Goal: Complete application form

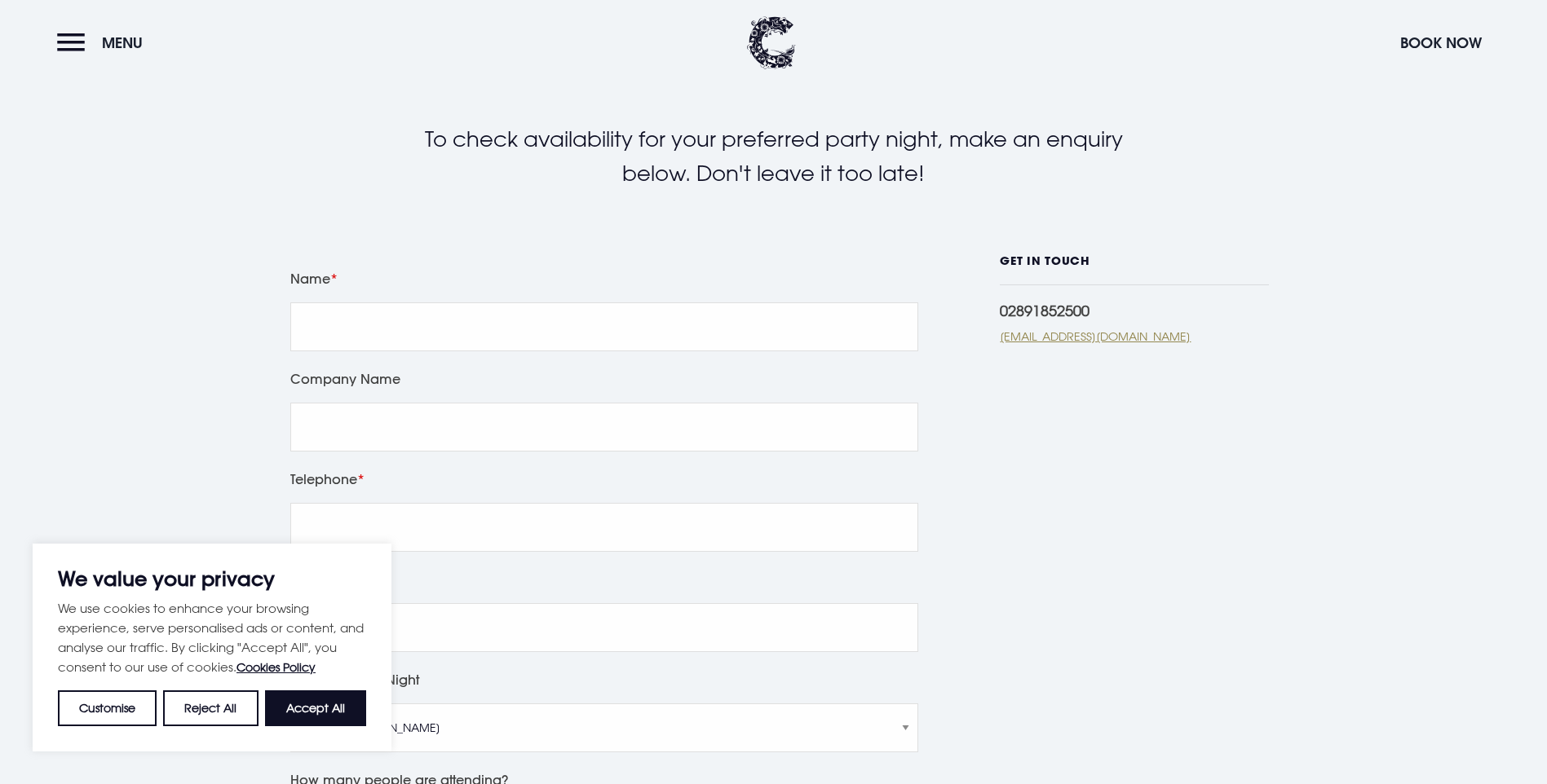
scroll to position [326, 0]
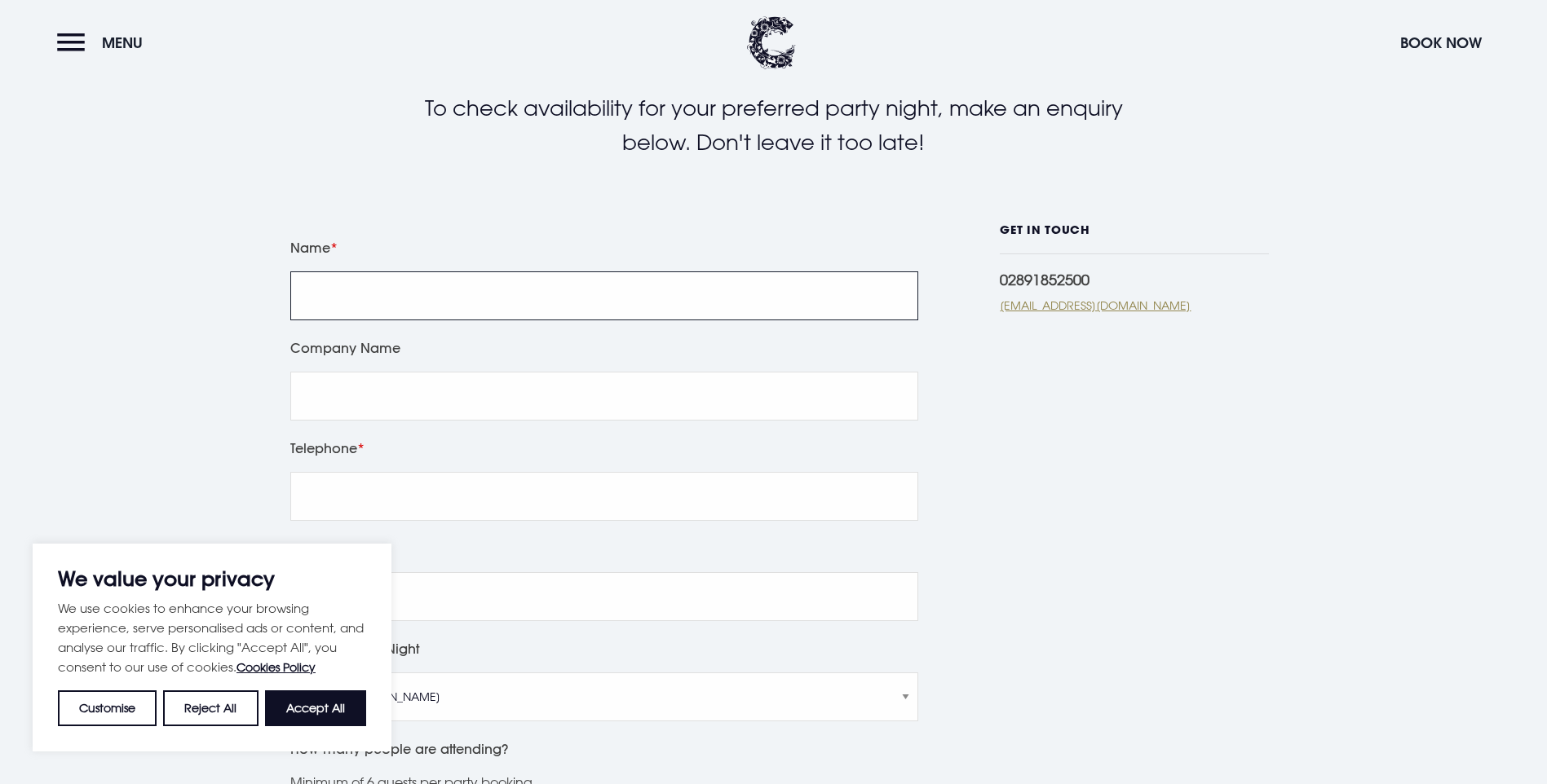
click at [382, 286] on input "Name" at bounding box center [604, 296] width 628 height 49
type input "[PERSON_NAME]"
type input "Snuggles-day-nursery-Ltd"
type input "07872461893"
type input "[PERSON_NAME][EMAIL_ADDRESS][DOMAIN_NAME]"
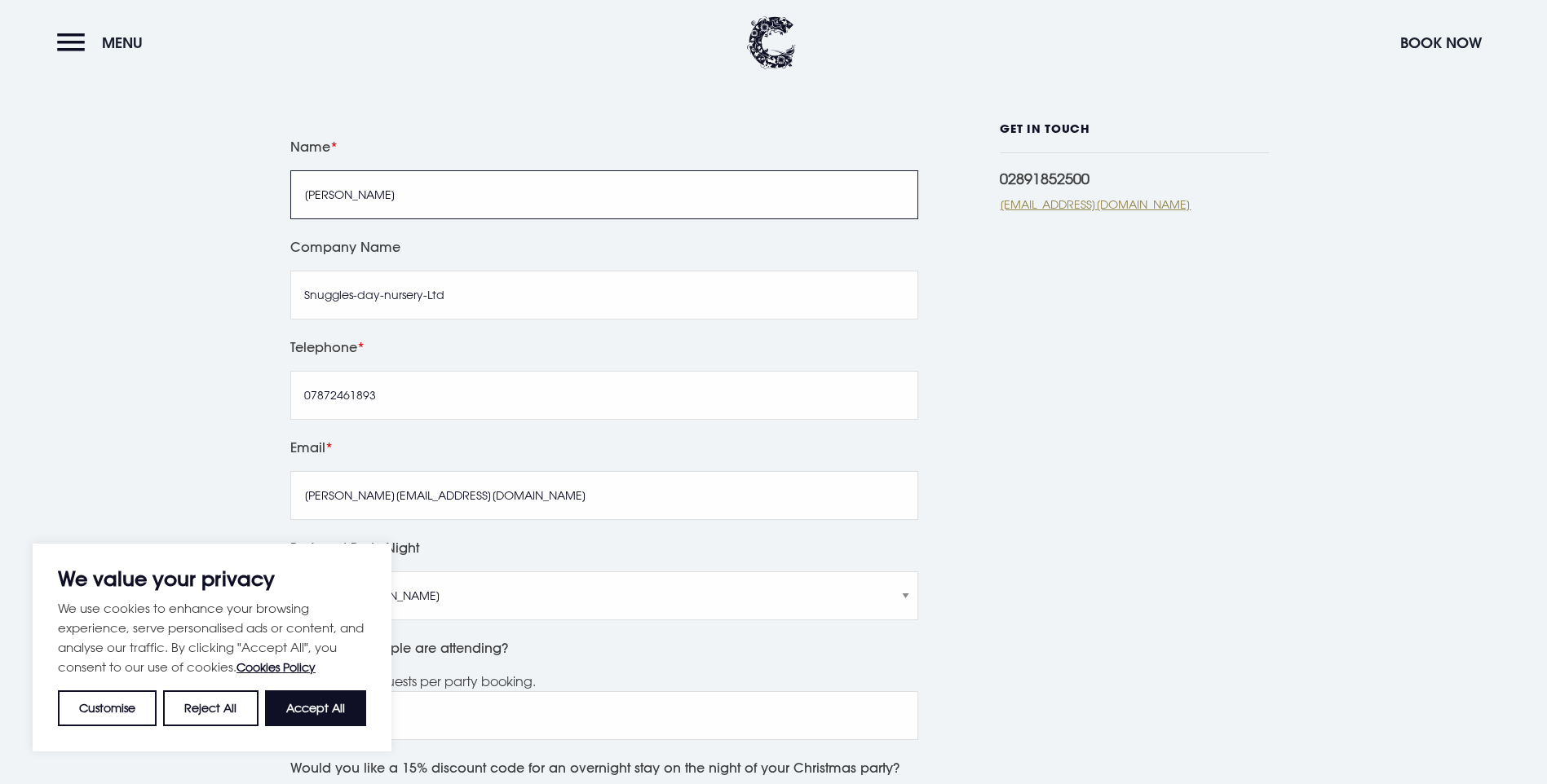
scroll to position [407, 0]
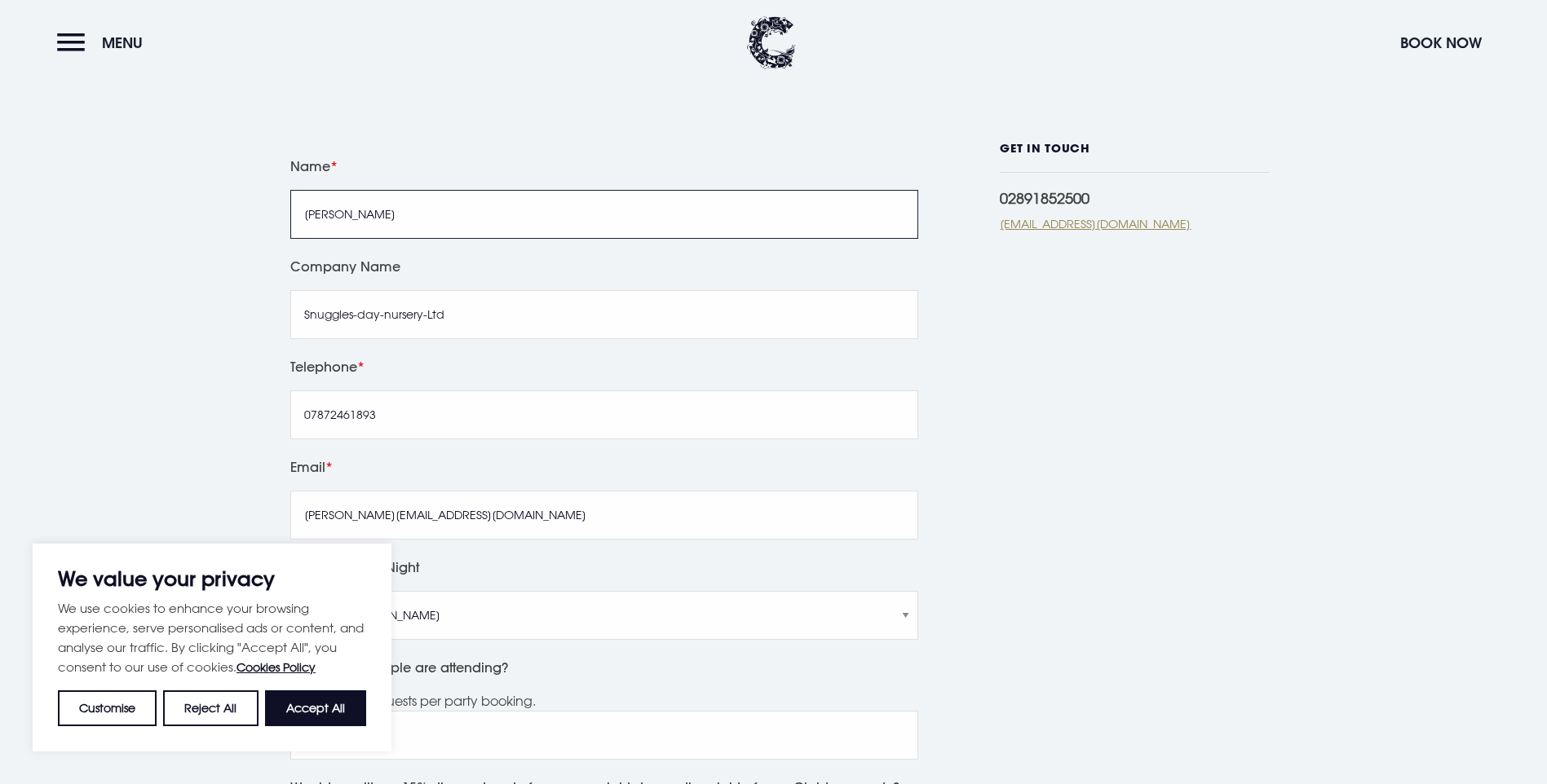
drag, startPoint x: 451, startPoint y: 220, endPoint x: 248, endPoint y: 227, distance: 203.1
click at [248, 227] on div "Leave this field blank Name [PERSON_NAME] Company Name Snuggles-day-nursery-Ltd…" at bounding box center [774, 661] width 1155 height 1040
type input "[PERSON_NAME]"
drag, startPoint x: 388, startPoint y: 421, endPoint x: 247, endPoint y: 418, distance: 141.0
click at [250, 422] on div "Leave this field blank Name [PERSON_NAME] Company Name [PERSON_NAME]-day-nurser…" at bounding box center [774, 661] width 1155 height 1040
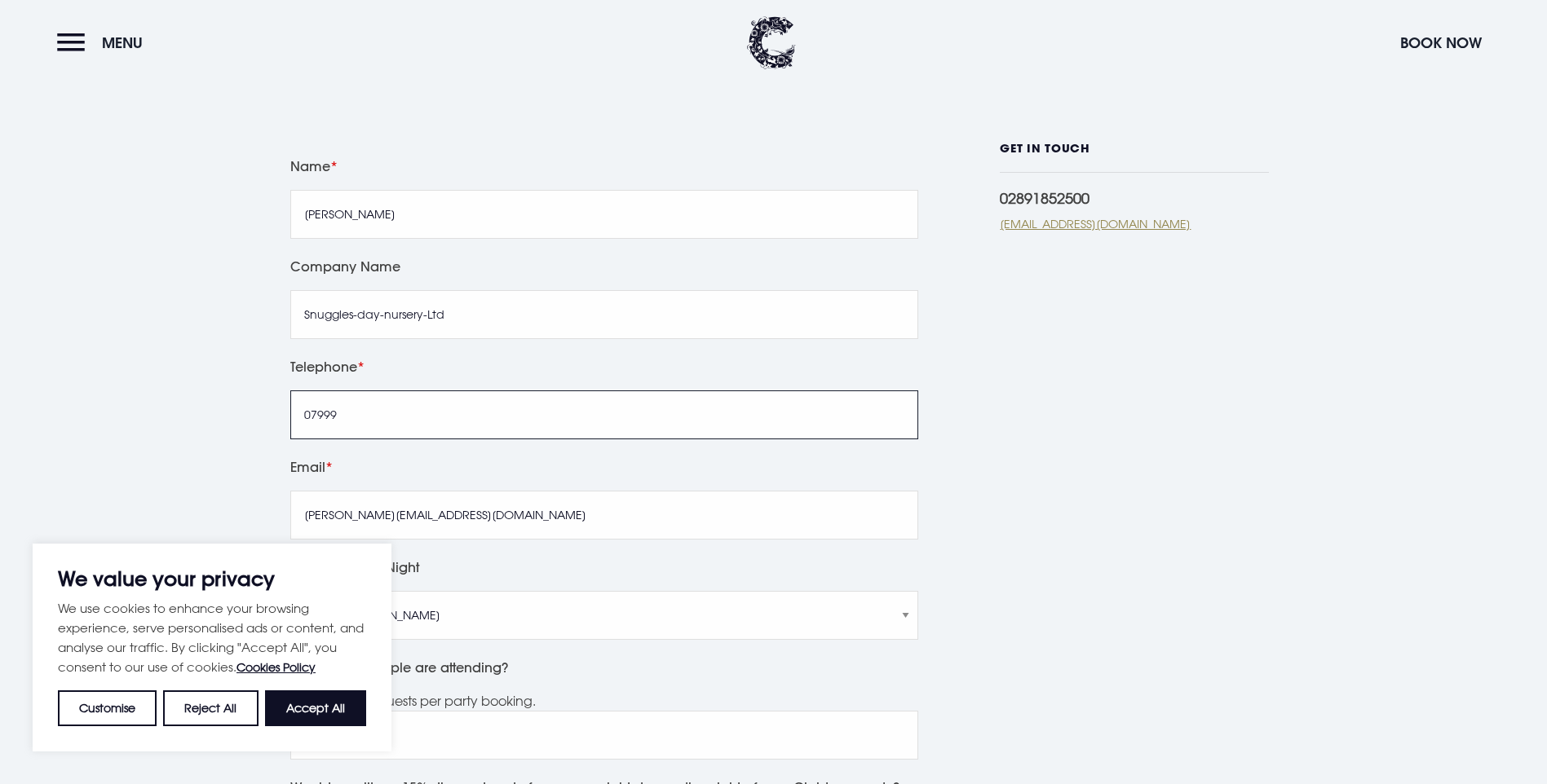
type input "07999750972"
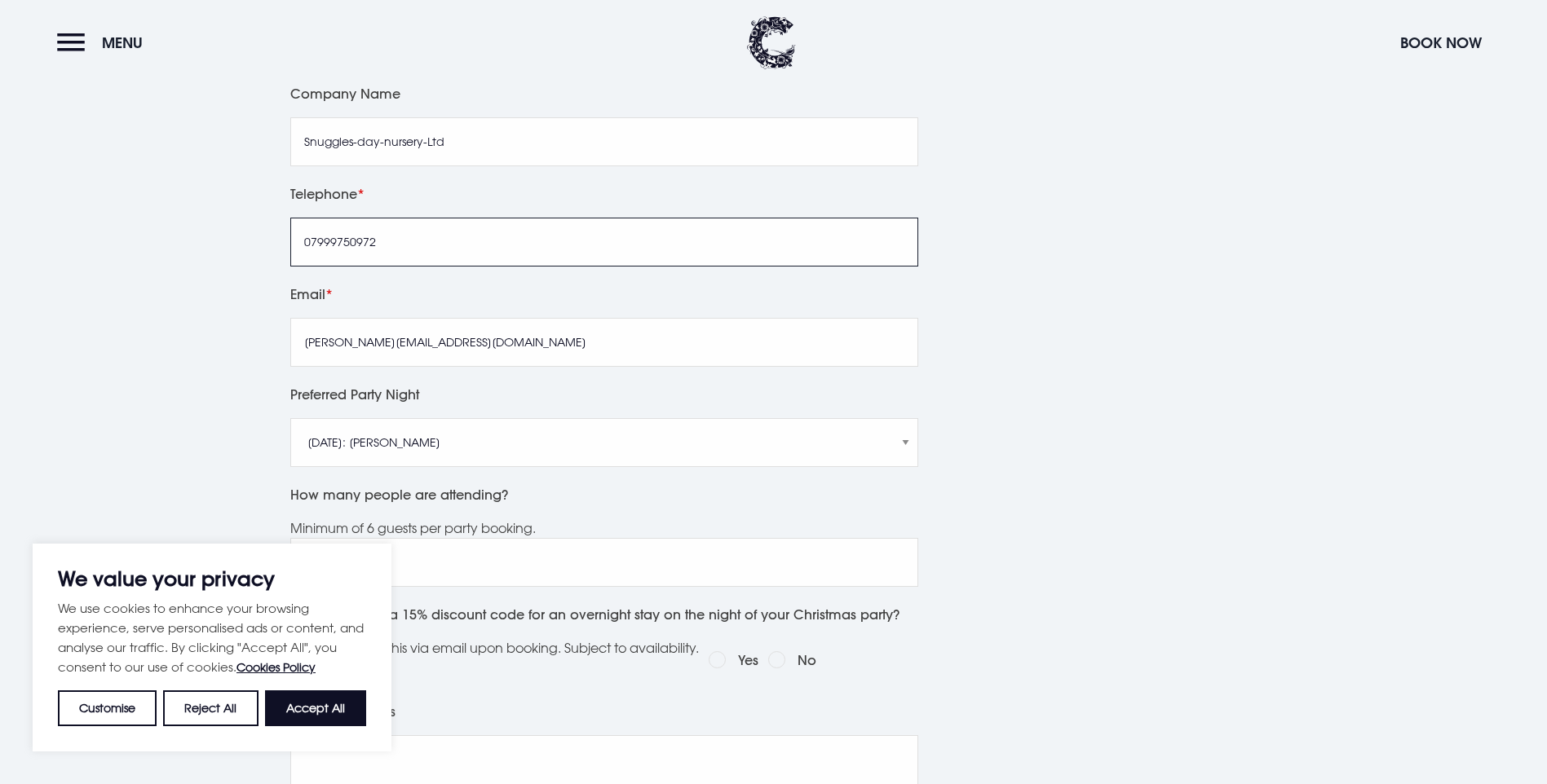
scroll to position [733, 0]
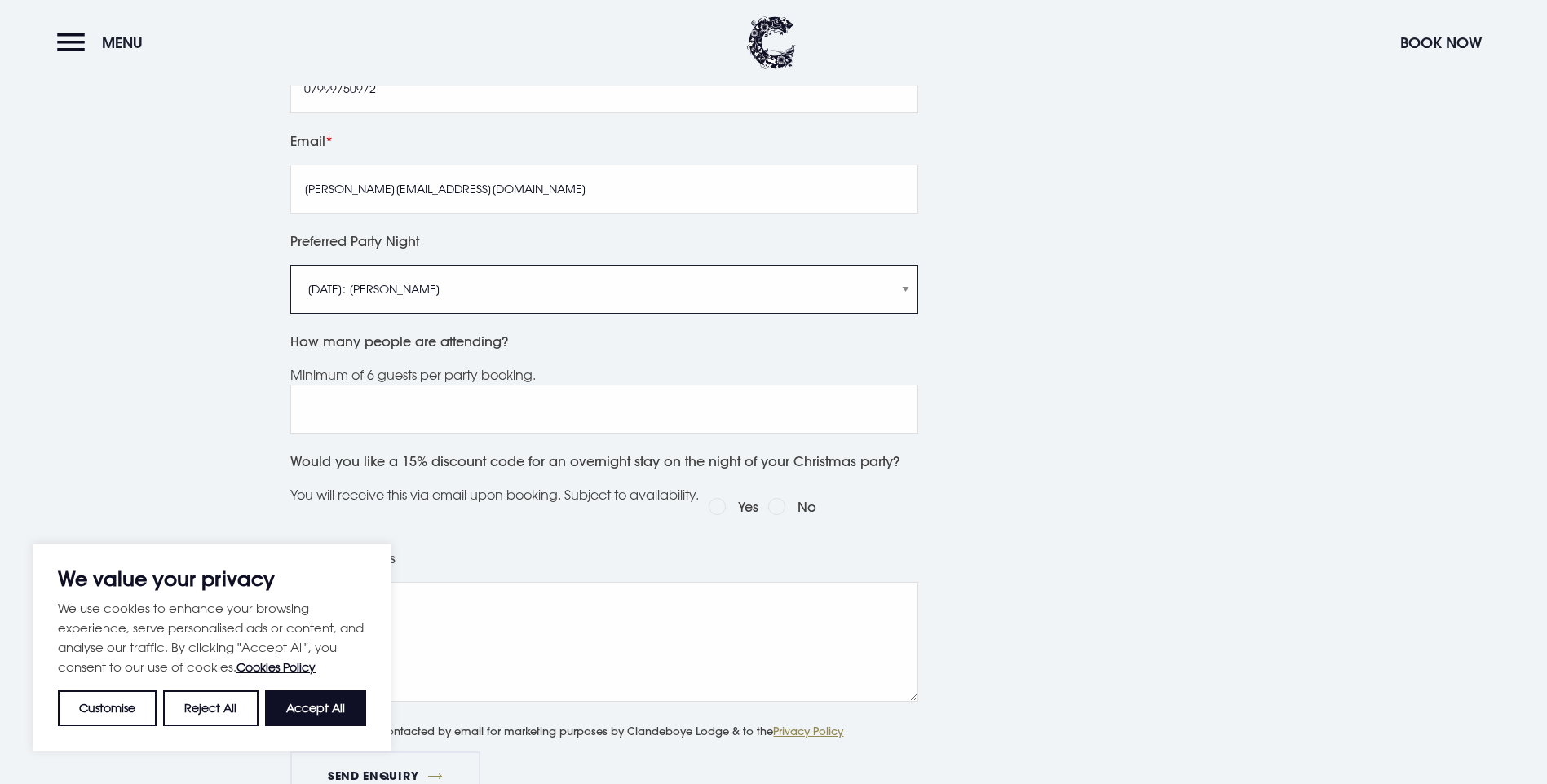
click at [551, 279] on select "[DATE]: [PERSON_NAME] [DATE]: Manouche Boys [DATE]: Manouche Boys [DATE]: Anthe…" at bounding box center [604, 289] width 628 height 49
click at [290, 265] on select "[DATE]: [PERSON_NAME] [DATE]: Manouche Boys [DATE]: Manouche Boys [DATE]: Anthe…" at bounding box center [604, 289] width 628 height 49
click at [777, 432] on input "How many people are attending?" at bounding box center [604, 409] width 628 height 49
type input "20"
click at [1036, 379] on div "GET IN TOUCH 02891852500 [EMAIL_ADDRESS][DOMAIN_NAME]" at bounding box center [1135, 335] width 269 height 1040
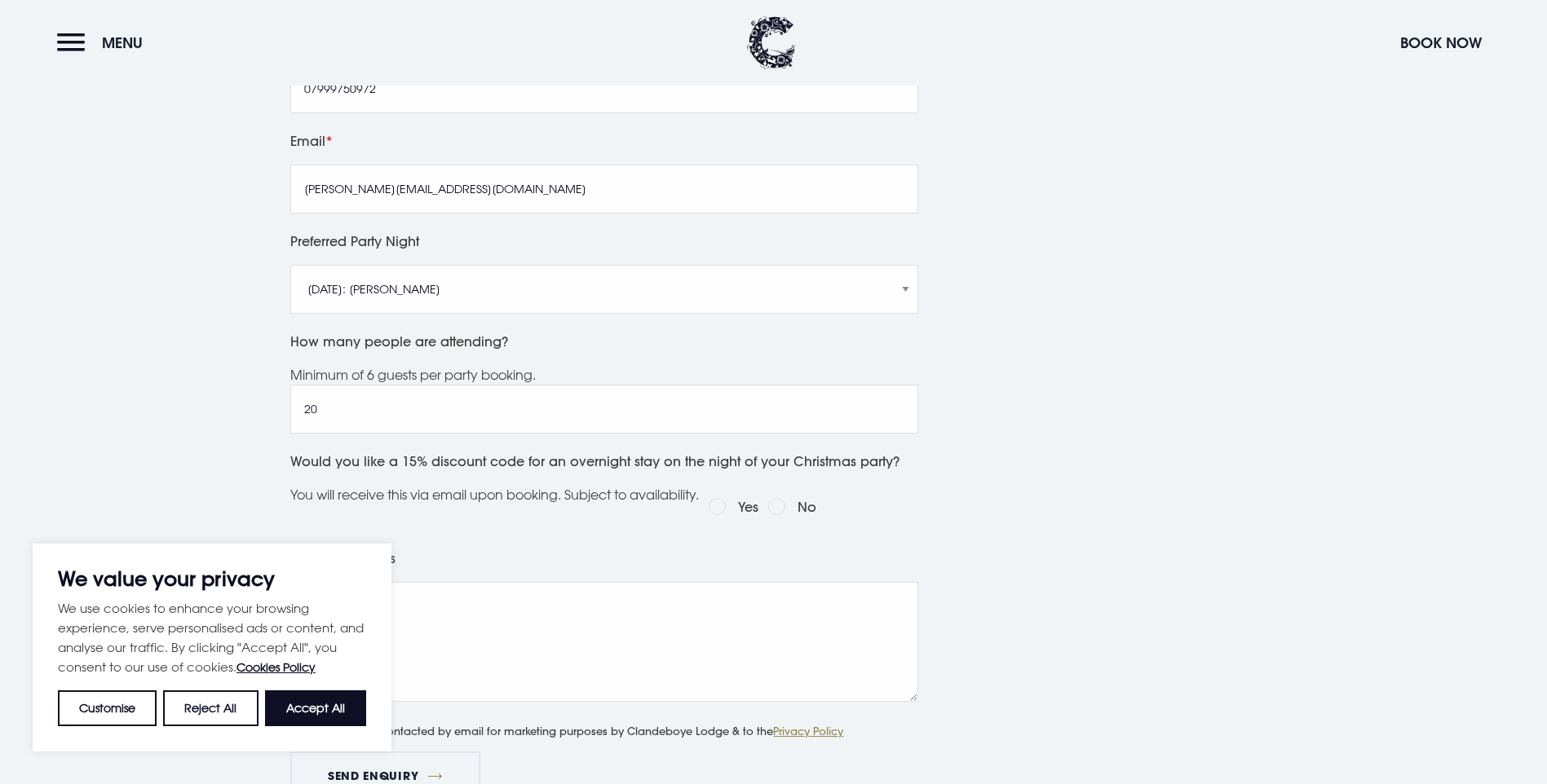
scroll to position [897, 0]
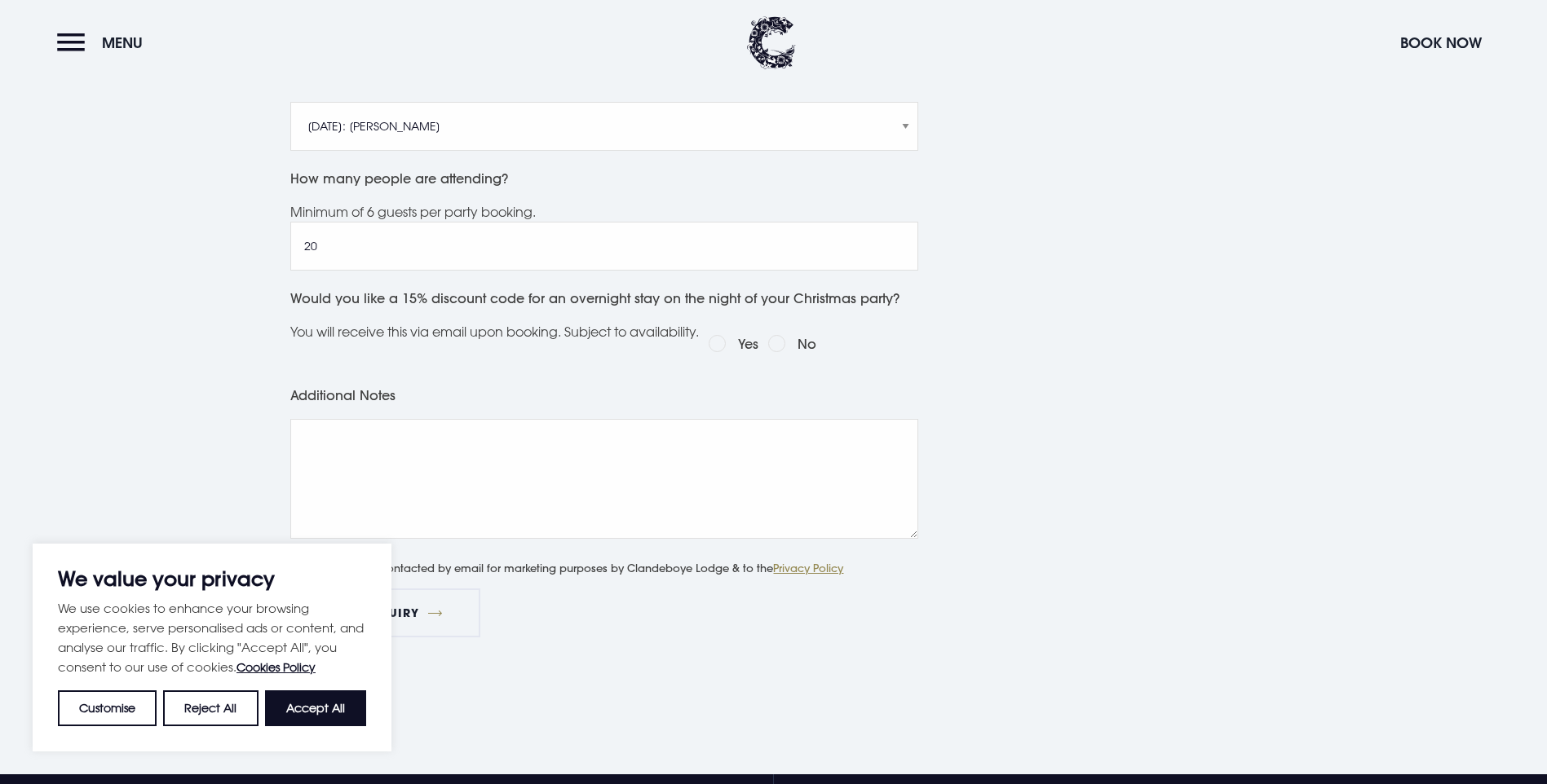
click at [785, 341] on input "No" at bounding box center [776, 343] width 17 height 17
radio input "true"
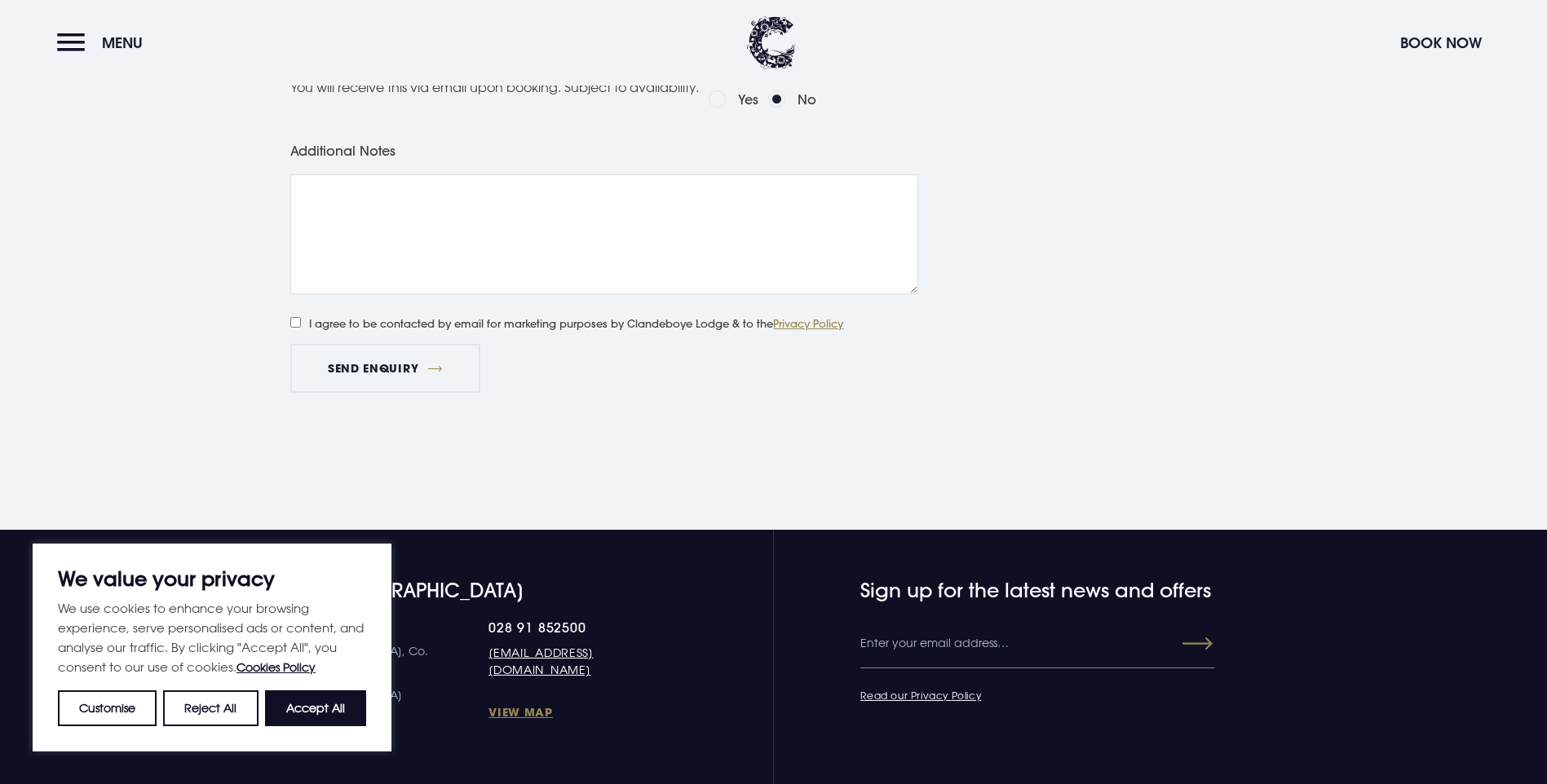
scroll to position [1060, 0]
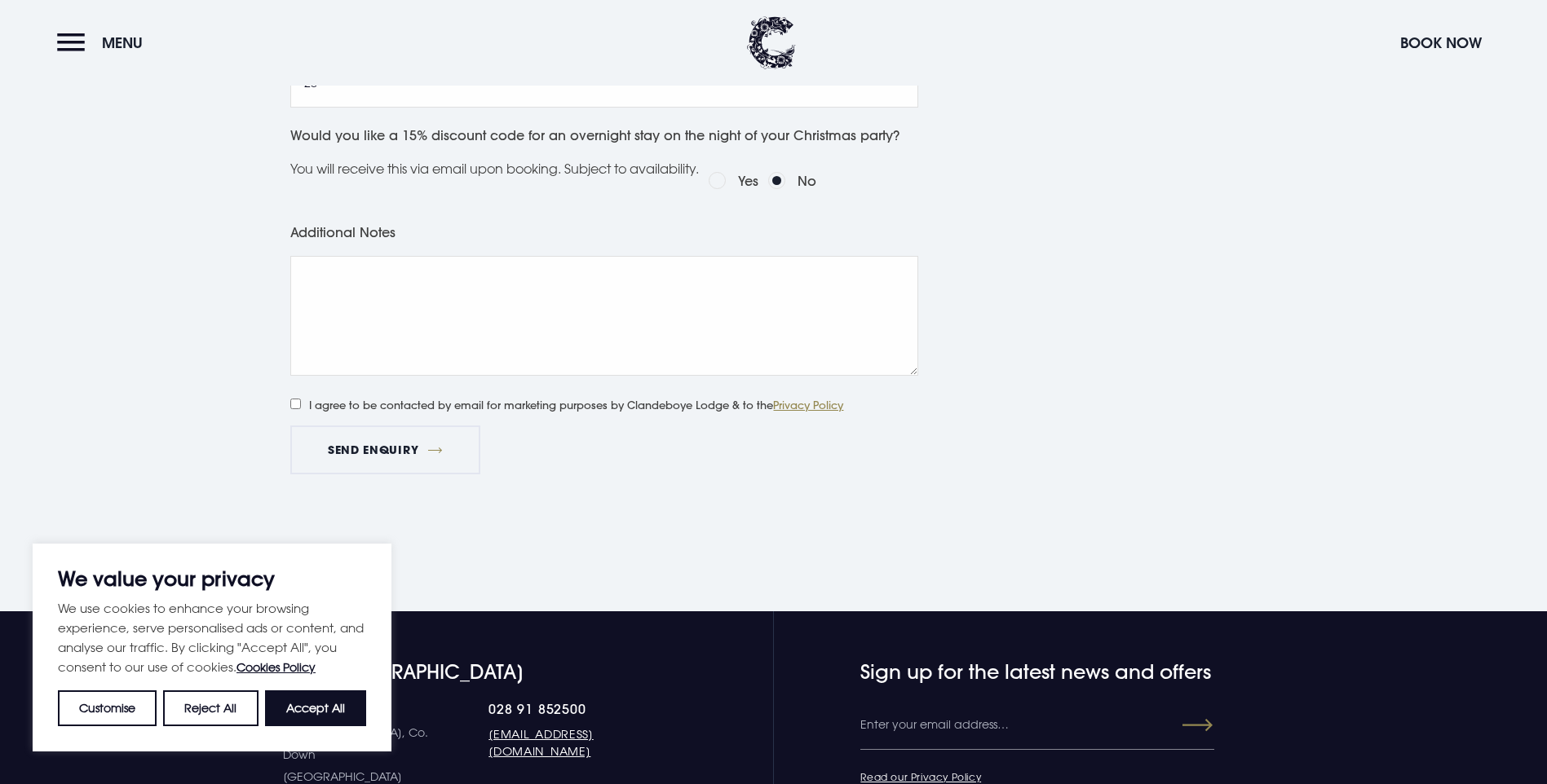
click at [725, 178] on input "Yes" at bounding box center [717, 180] width 17 height 17
radio input "true"
click at [306, 405] on label "I agree to be contacted by email for marketing purposes by Clandeboye Lodge & t…" at bounding box center [567, 403] width 553 height 21
click at [301, 405] on input "I agree to be contacted by email for marketing purposes by Clandeboye Lodge & t…" at bounding box center [296, 404] width 11 height 11
checkbox input "true"
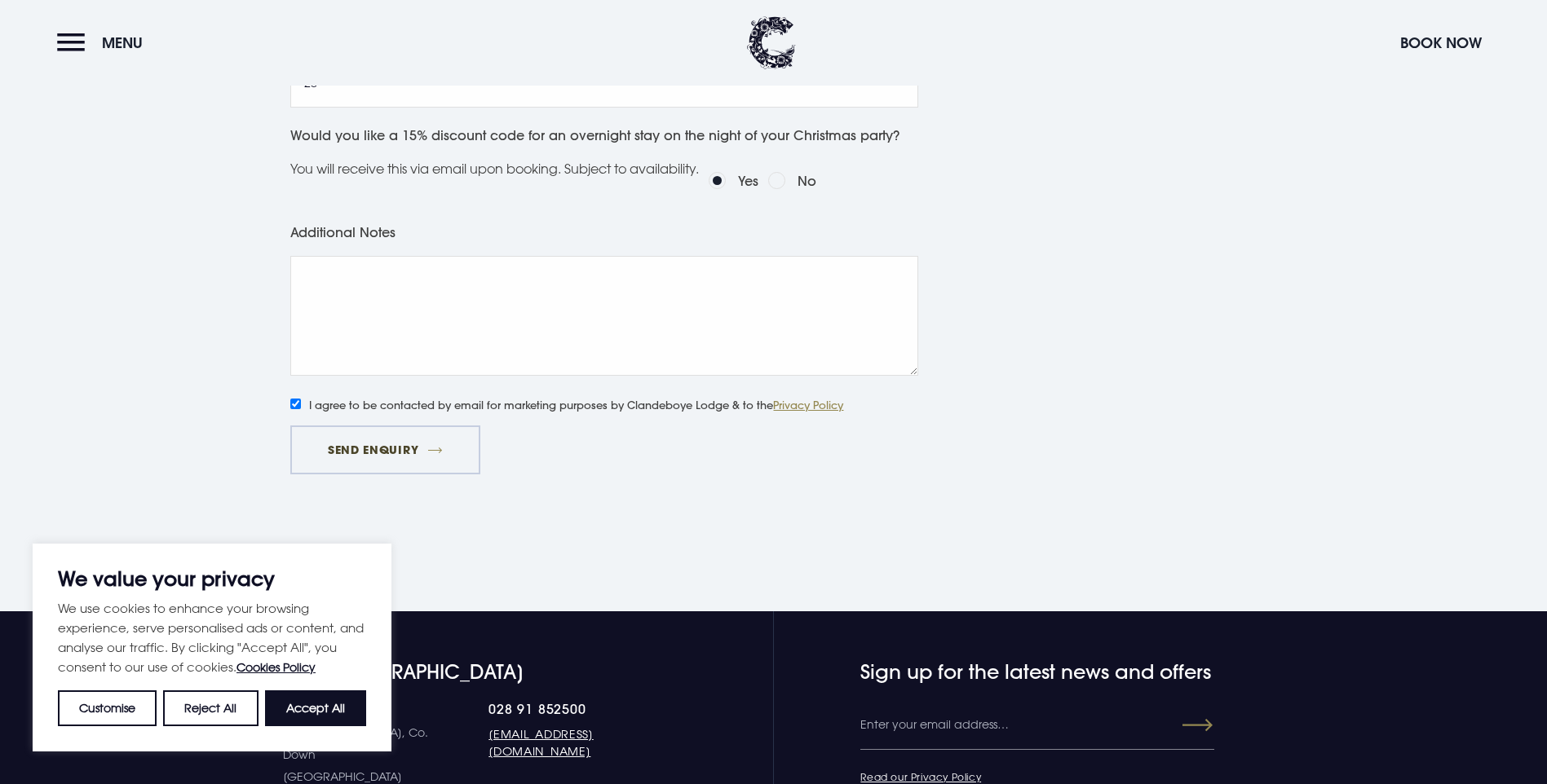
click at [350, 441] on button "Send Enquiry" at bounding box center [385, 450] width 189 height 49
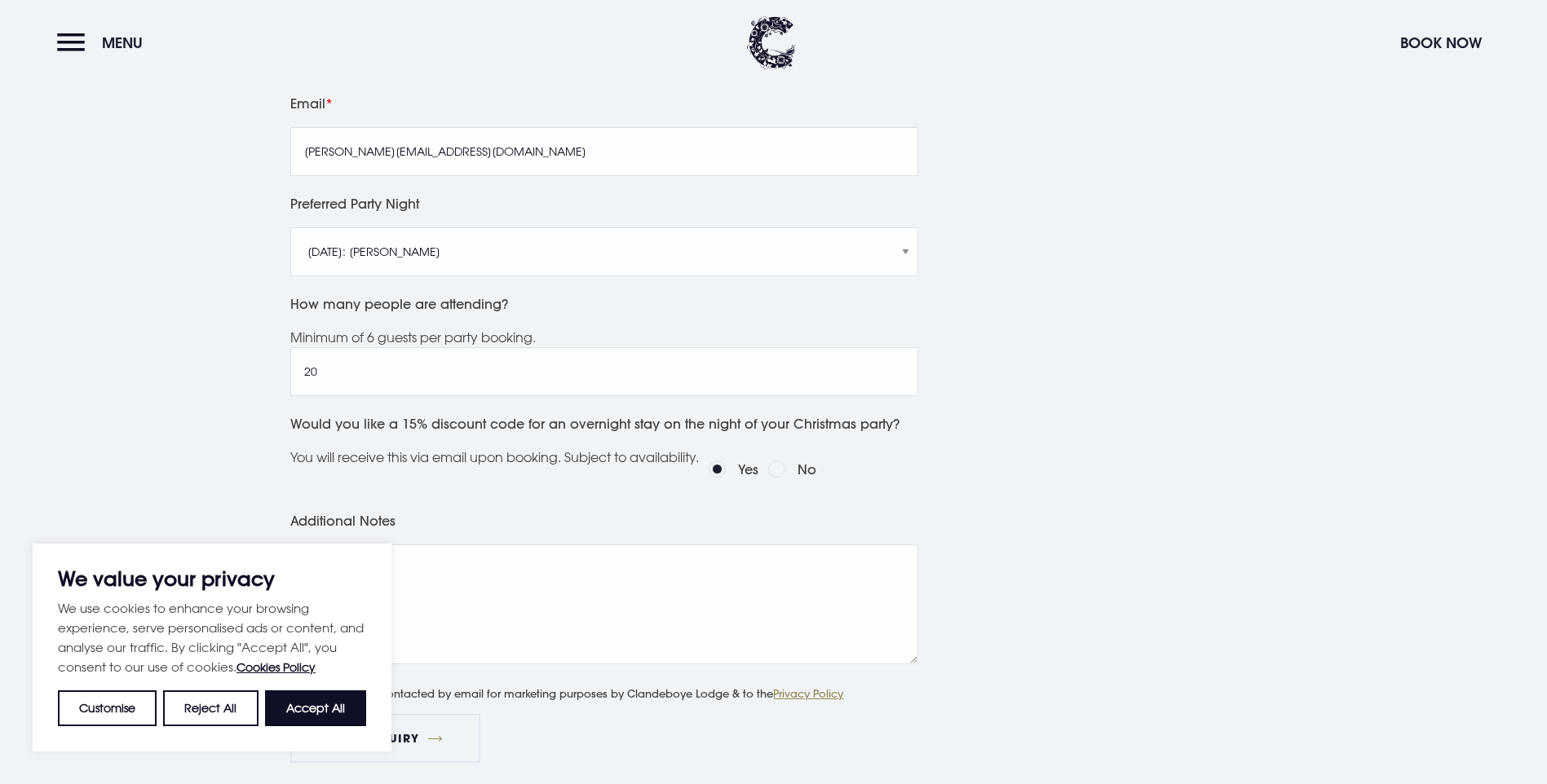
scroll to position [733, 0]
